Goal: Task Accomplishment & Management: Manage account settings

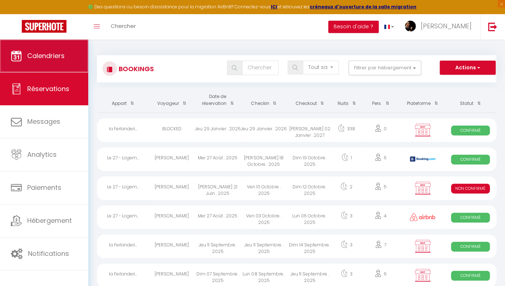
click at [44, 52] on span "Calendriers" at bounding box center [45, 55] width 37 height 9
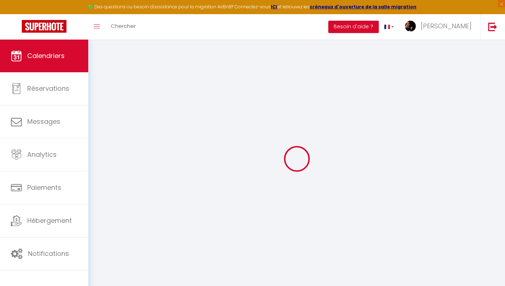
select select
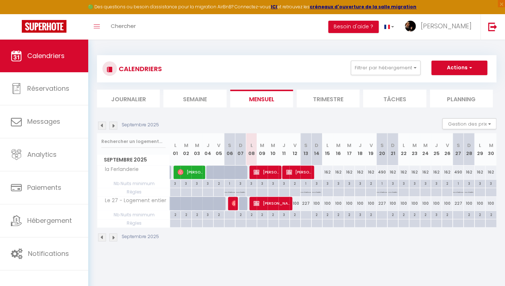
click at [330, 174] on div "162" at bounding box center [327, 172] width 11 height 13
type input "162"
select select "1"
type input "Lun 15 Septembre 2025"
type input "[DATE] Septembre 2025"
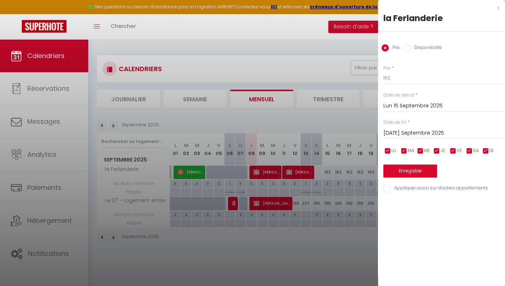
click at [413, 48] on label "Disponibilité" at bounding box center [426, 48] width 31 height 8
click at [411, 48] on input "Disponibilité" at bounding box center [407, 47] width 7 height 7
radio input "true"
radio input "false"
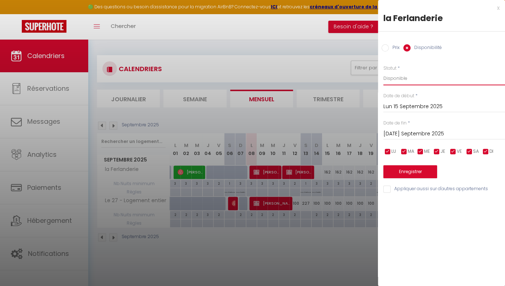
select select "0"
click option "Indisponible" at bounding box center [0, 0] width 0 height 0
click at [410, 134] on input "[DATE] Septembre 2025" at bounding box center [445, 133] width 122 height 9
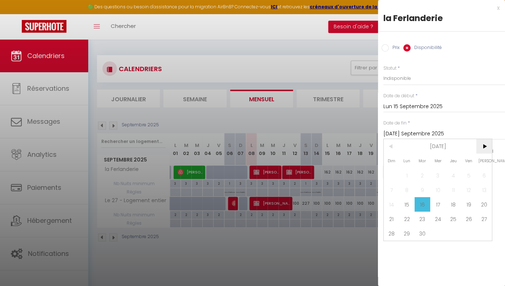
click at [487, 149] on span ">" at bounding box center [485, 146] width 16 height 15
click at [473, 190] on span "12" at bounding box center [469, 190] width 16 height 15
type input "Ven 12 Décembre 2025"
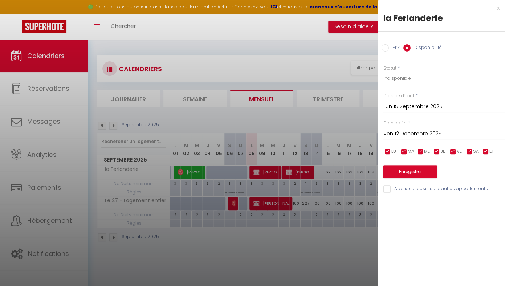
click at [440, 153] on input "checkbox" at bounding box center [436, 151] width 7 height 7
checkbox input "false"
click at [454, 152] on input "checkbox" at bounding box center [453, 151] width 7 height 7
checkbox input "false"
click at [473, 154] on input "checkbox" at bounding box center [469, 151] width 7 height 7
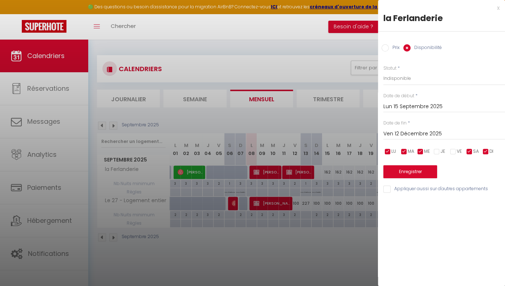
checkbox input "false"
click at [488, 154] on input "checkbox" at bounding box center [486, 151] width 7 height 7
checkbox input "false"
click at [422, 173] on button "Enregistrer" at bounding box center [411, 171] width 54 height 13
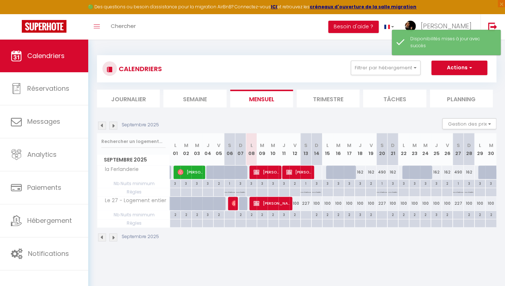
click at [272, 173] on span "[PERSON_NAME]" at bounding box center [266, 172] width 25 height 14
select select "OK"
select select "KO"
select select "0"
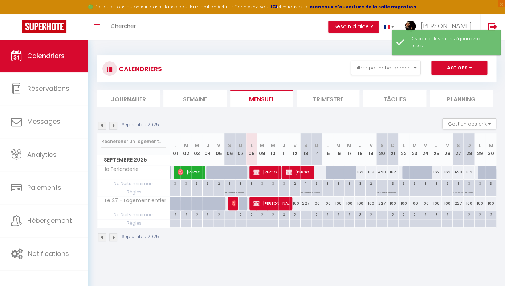
select select "1"
select select
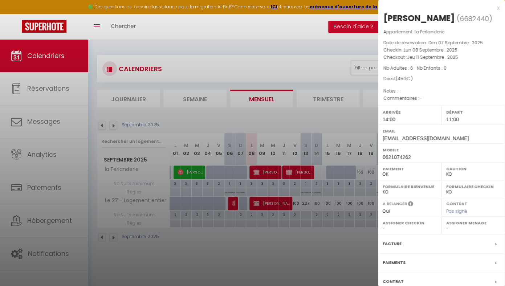
scroll to position [52, 0]
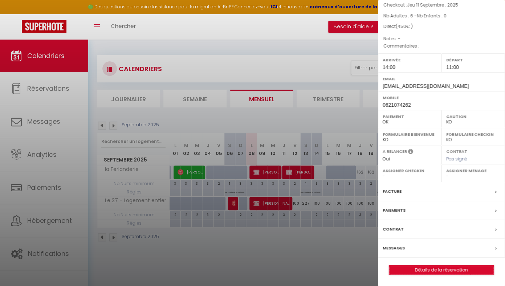
click at [459, 271] on link "Détails de la réservation" at bounding box center [442, 270] width 105 height 9
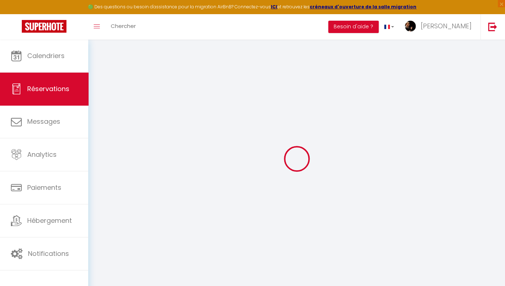
select select
checkbox input "false"
select select
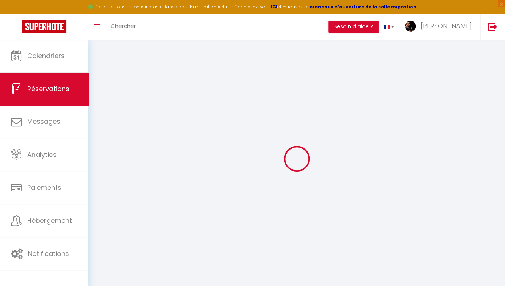
select select
checkbox input "false"
select select
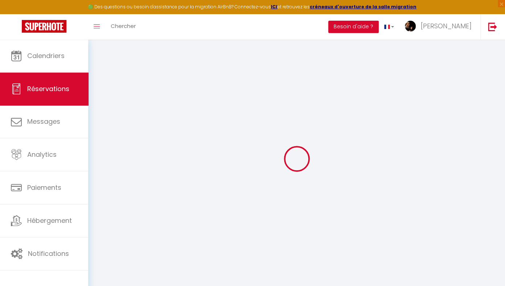
select select
checkbox input "false"
select select
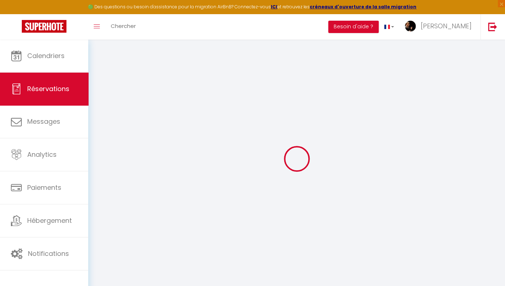
checkbox input "false"
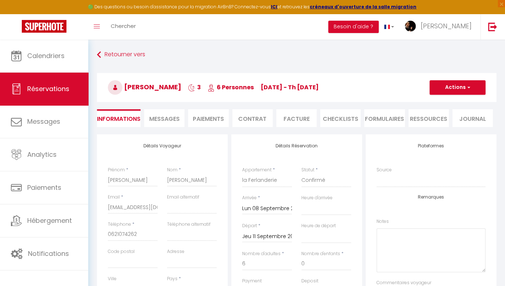
select select
checkbox input "false"
select select
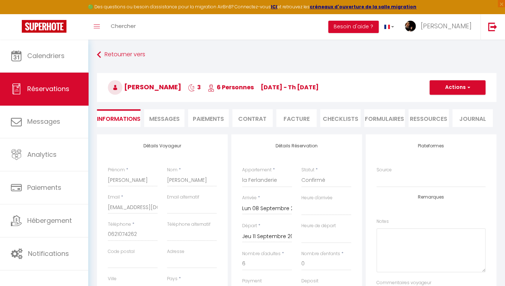
checkbox input "false"
select select "14:00"
select select "11:00"
click at [407, 254] on textarea at bounding box center [431, 251] width 109 height 44
type textarea "especes"
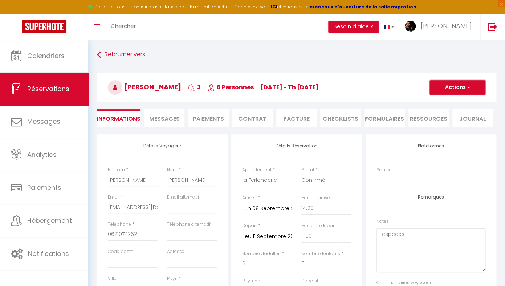
click at [460, 88] on button "Actions" at bounding box center [458, 87] width 56 height 15
click at [454, 103] on link "Enregistrer" at bounding box center [450, 103] width 57 height 9
select select "not_cancelled"
